Goal: Information Seeking & Learning: Learn about a topic

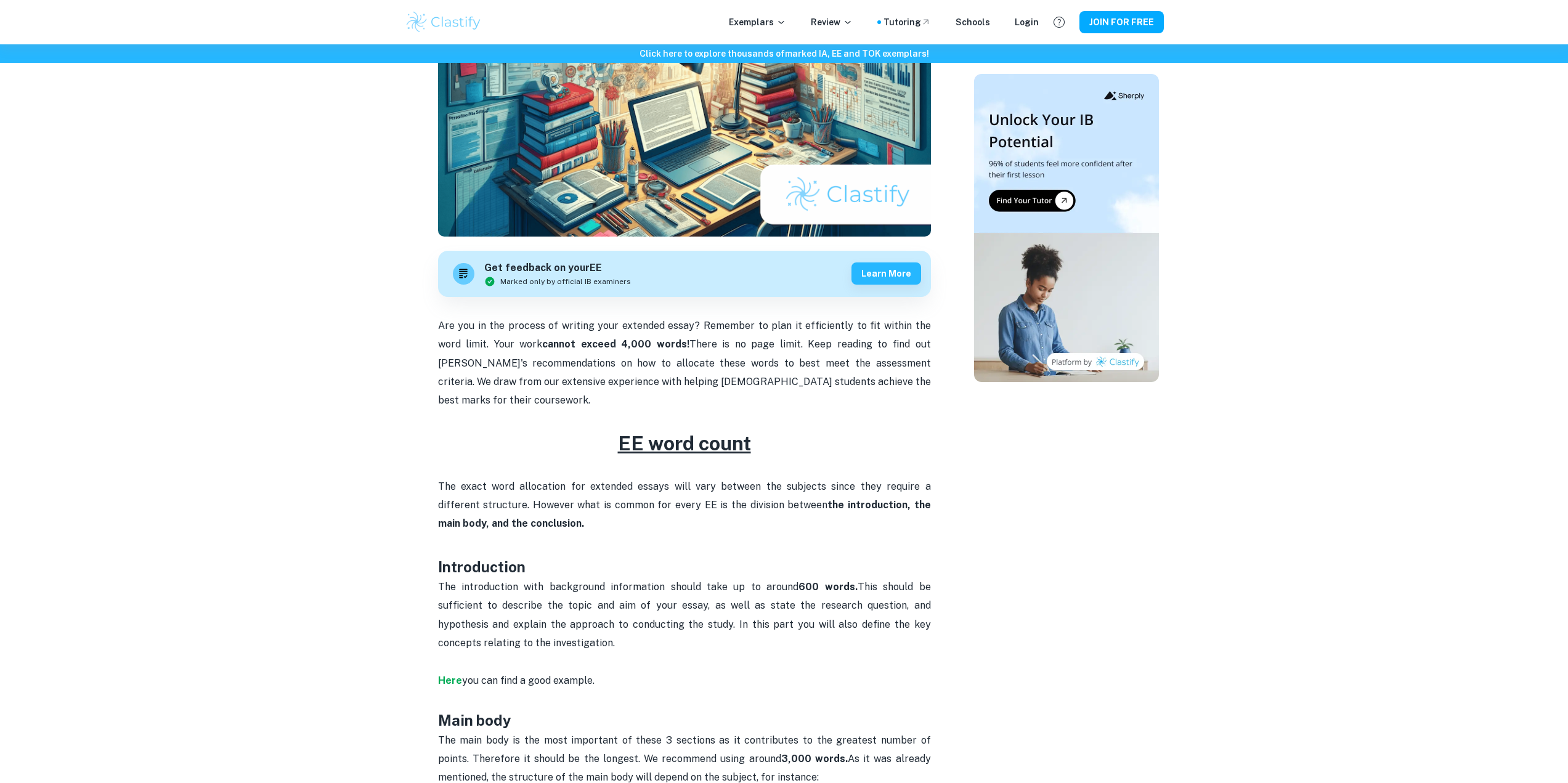
scroll to position [369, 0]
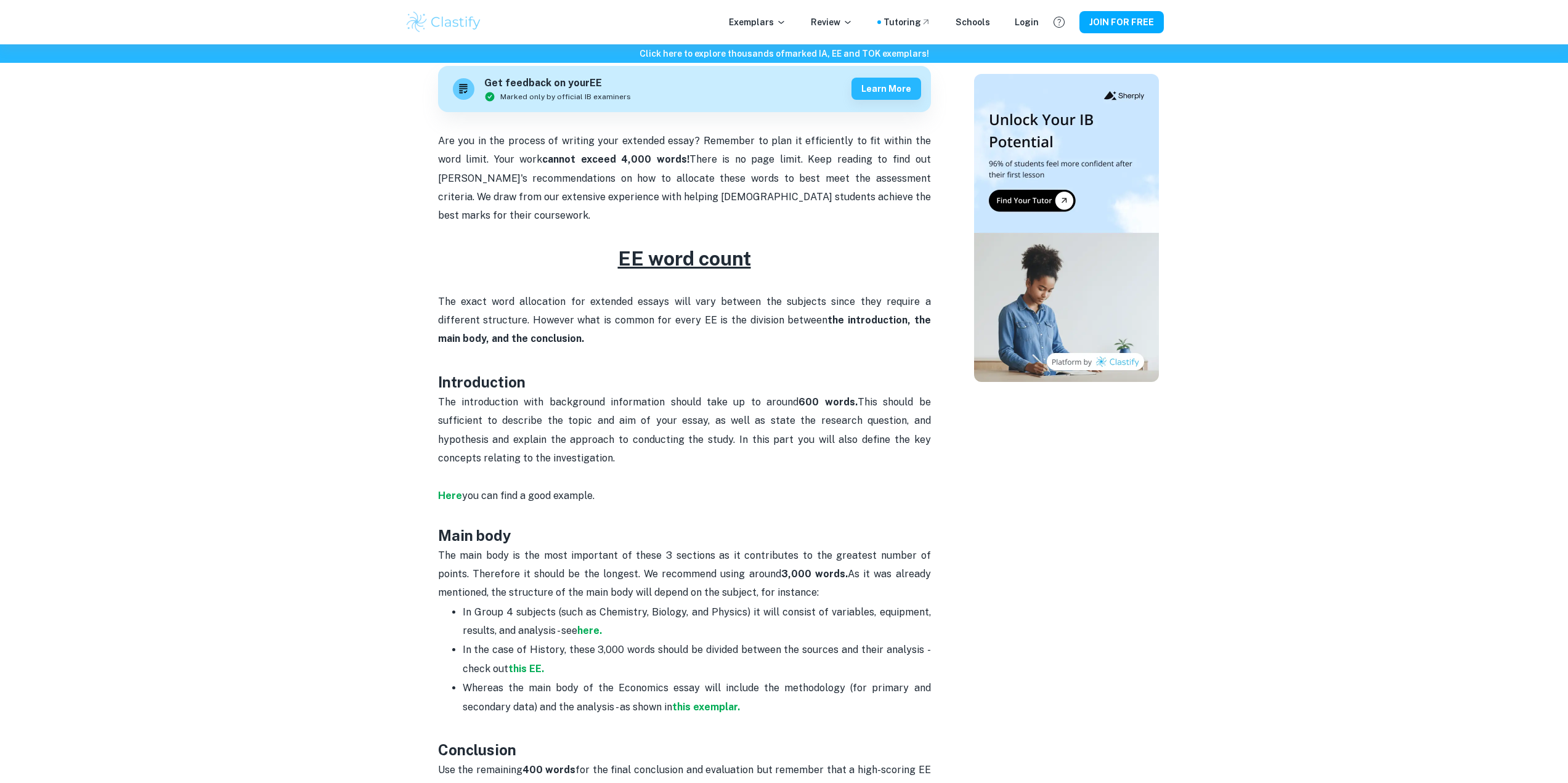
drag, startPoint x: 257, startPoint y: 406, endPoint x: 226, endPoint y: 404, distance: 31.1
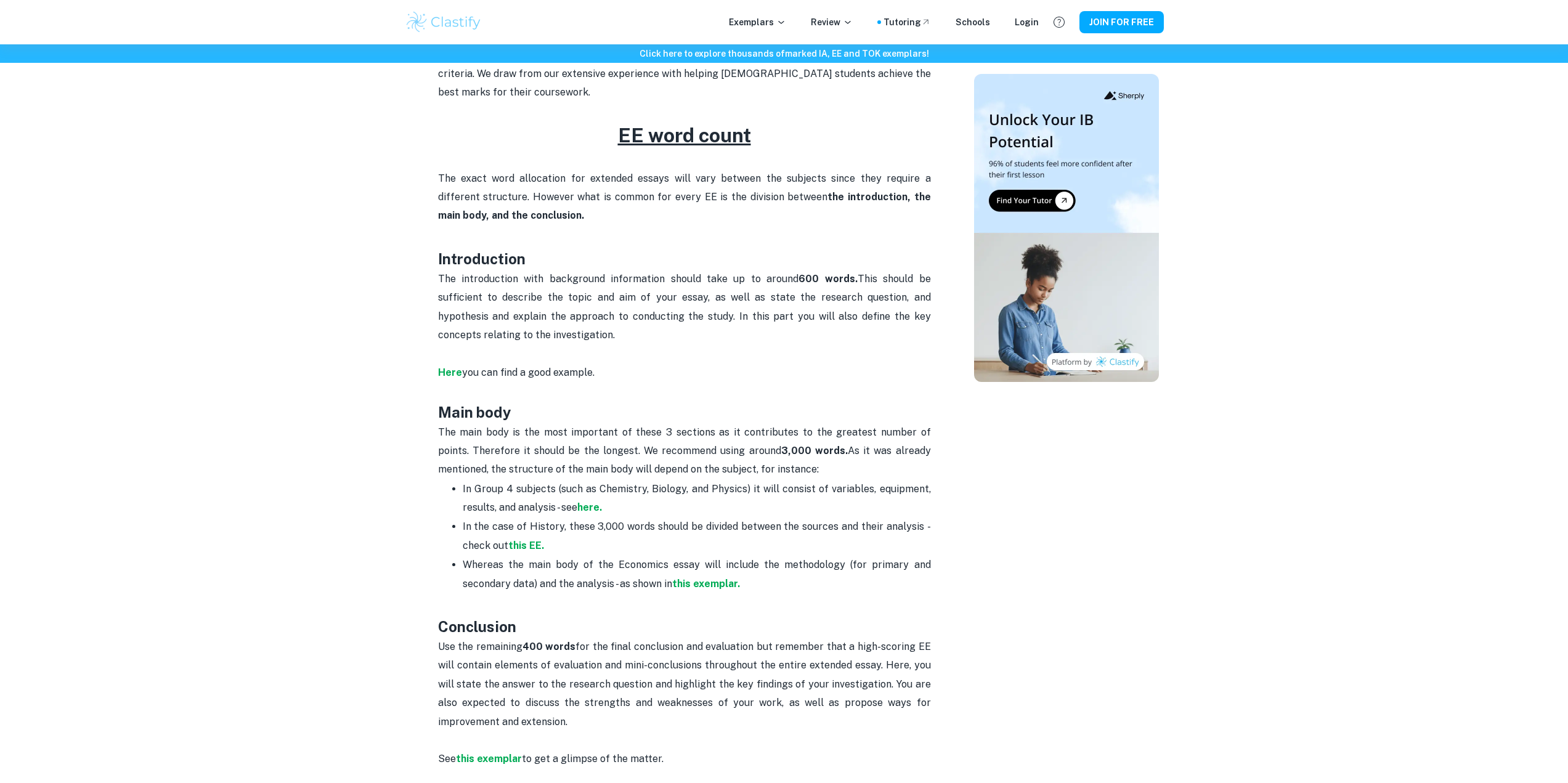
drag, startPoint x: 255, startPoint y: 405, endPoint x: 212, endPoint y: 406, distance: 43.0
click at [212, 406] on div "Click here to explore thousands of marked IA, EE and TOK exemplars ! Home Blog …" at bounding box center [784, 700] width 1568 height 2298
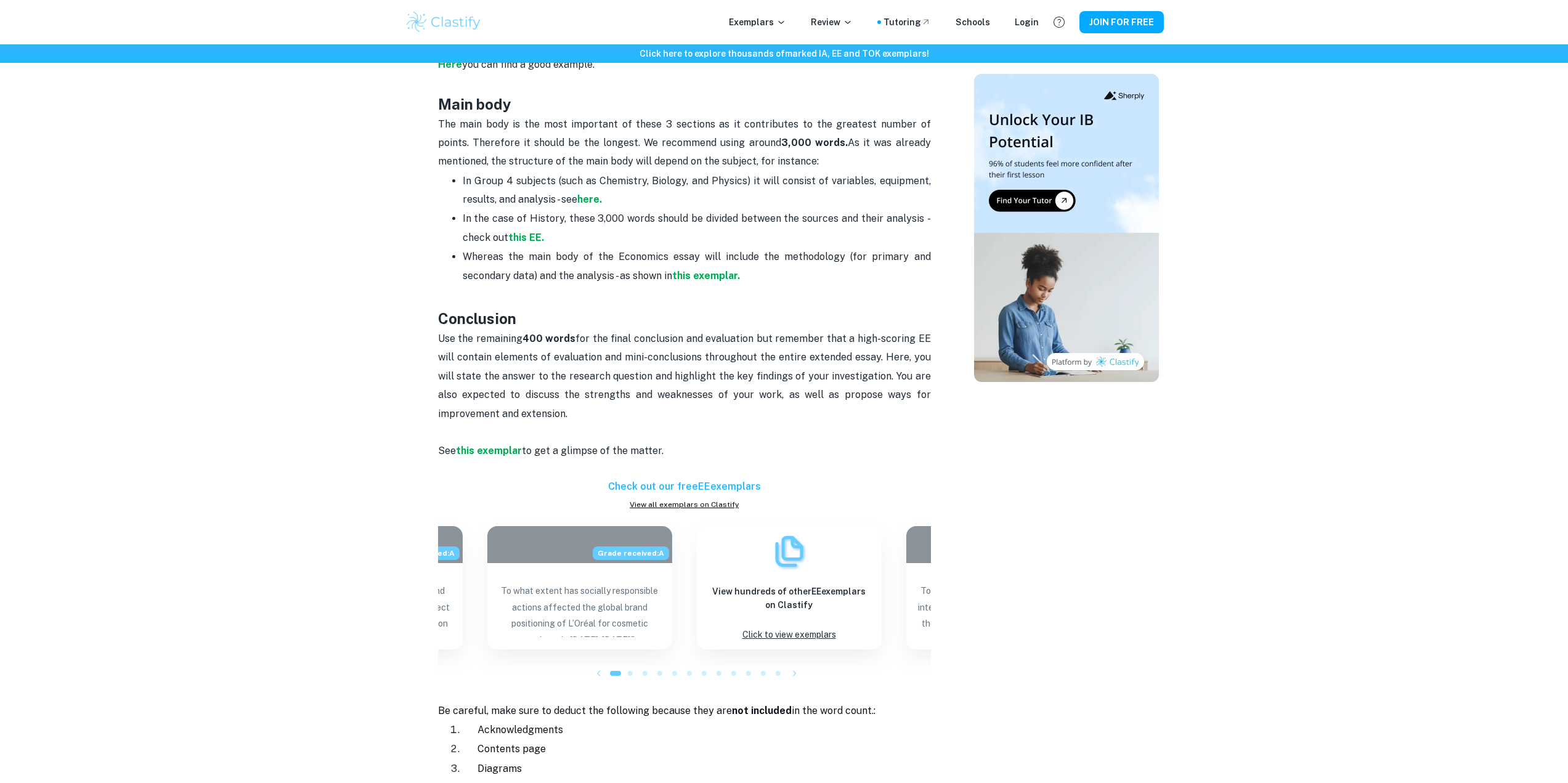
drag, startPoint x: 351, startPoint y: 413, endPoint x: 314, endPoint y: 408, distance: 37.3
click at [313, 408] on div "Click here to explore thousands of marked IA, EE and TOK exemplars ! Home Blog …" at bounding box center [784, 392] width 1568 height 2298
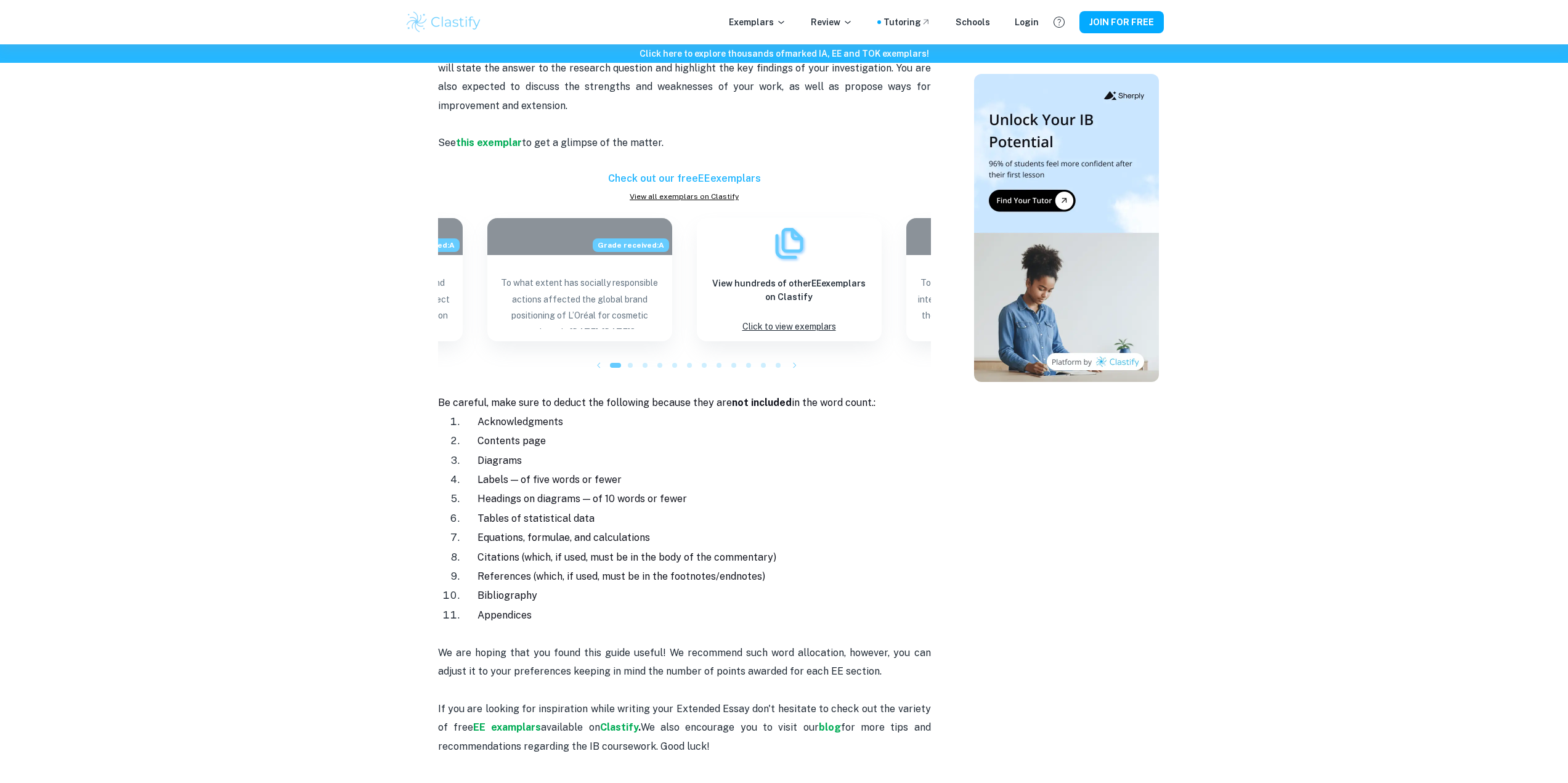
scroll to position [1171, 0]
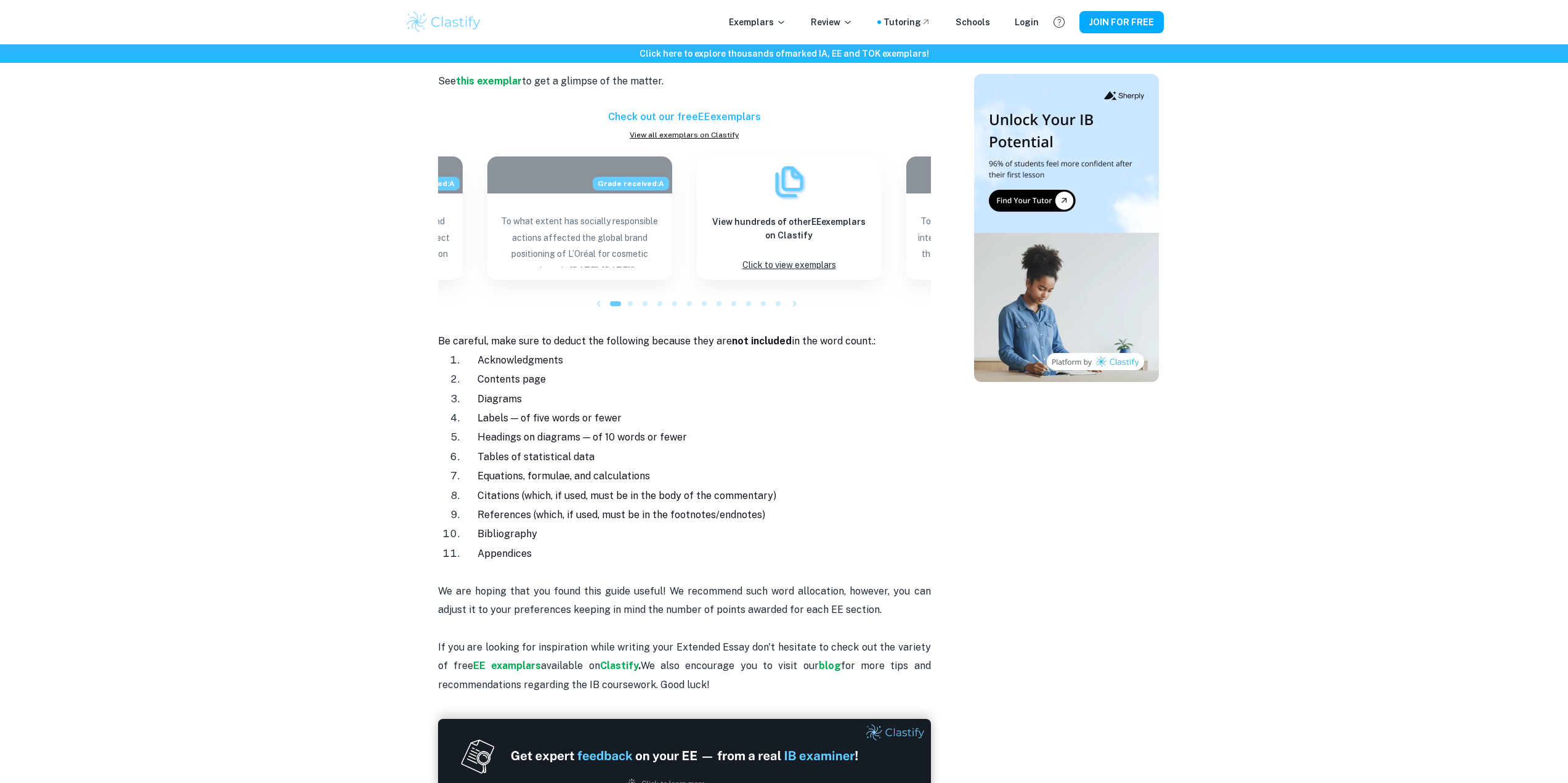
drag, startPoint x: 347, startPoint y: 414, endPoint x: 309, endPoint y: 411, distance: 38.1
click at [310, 413] on div "Click here to explore thousands of marked IA, EE and TOK exemplars ! Home Blog …" at bounding box center [784, 59] width 1568 height 2372
drag, startPoint x: 414, startPoint y: 420, endPoint x: 321, endPoint y: 426, distance: 93.2
click at [388, 420] on div "Click here to explore thousands of marked IA, EE and TOK exemplars ! Home Blog …" at bounding box center [784, 59] width 1568 height 2372
drag, startPoint x: 429, startPoint y: 465, endPoint x: 401, endPoint y: 460, distance: 28.4
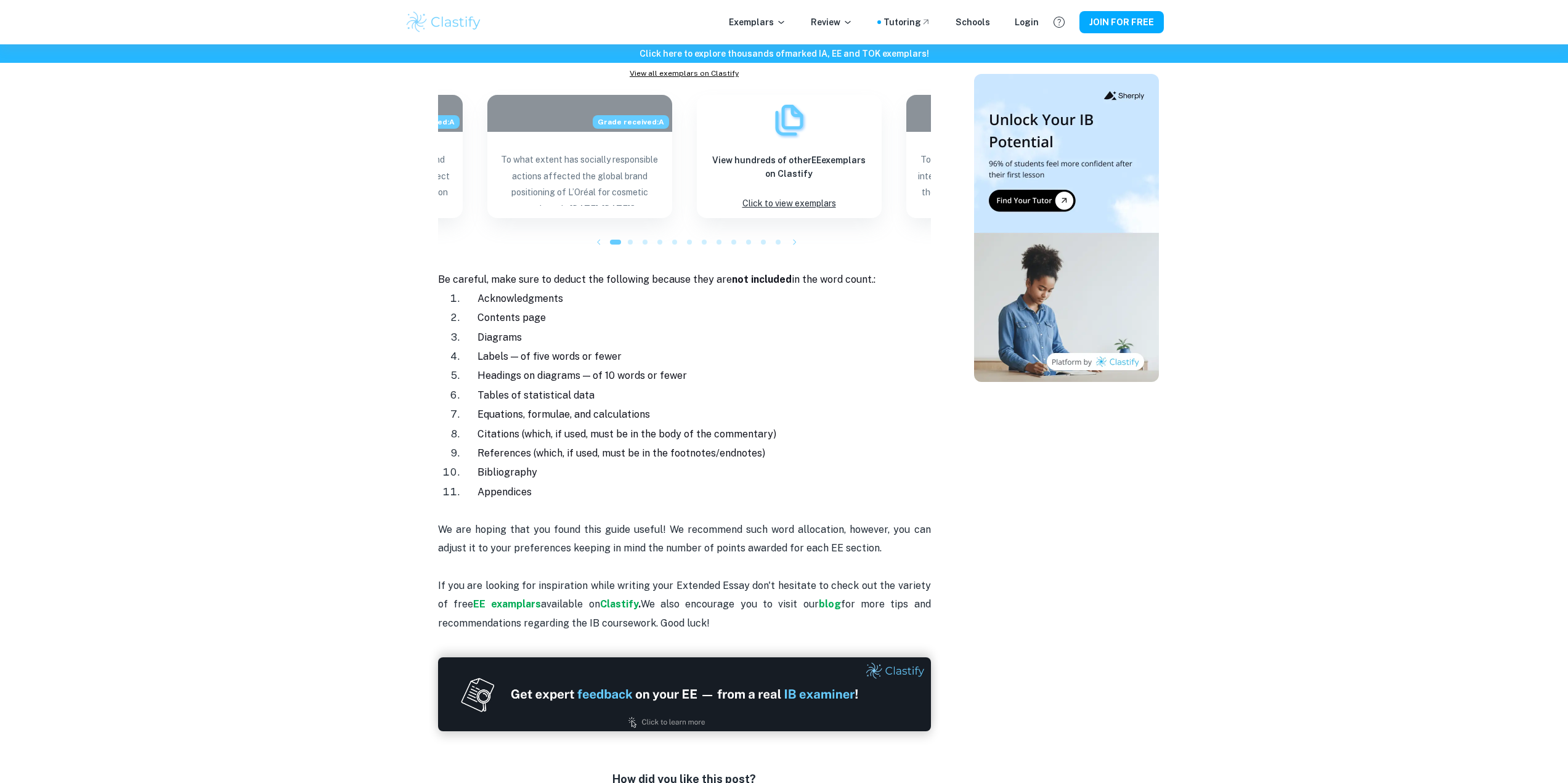
drag, startPoint x: 436, startPoint y: 481, endPoint x: 430, endPoint y: 481, distance: 6.0
